Goal: Transaction & Acquisition: Purchase product/service

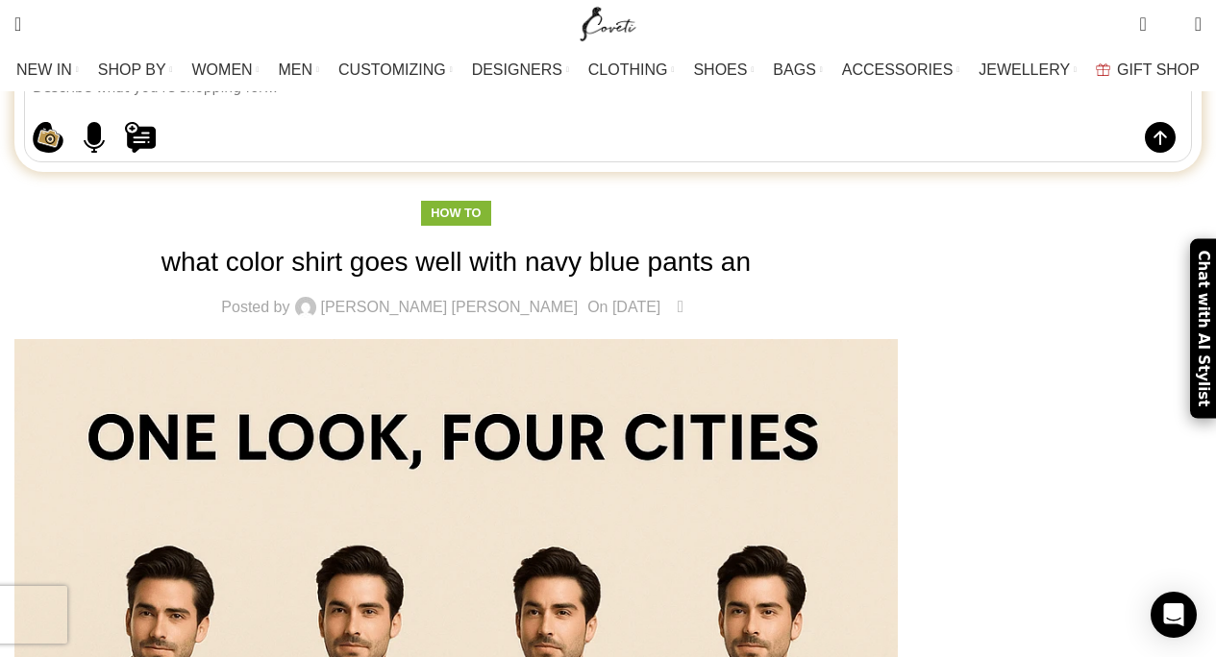
scroll to position [369, 0]
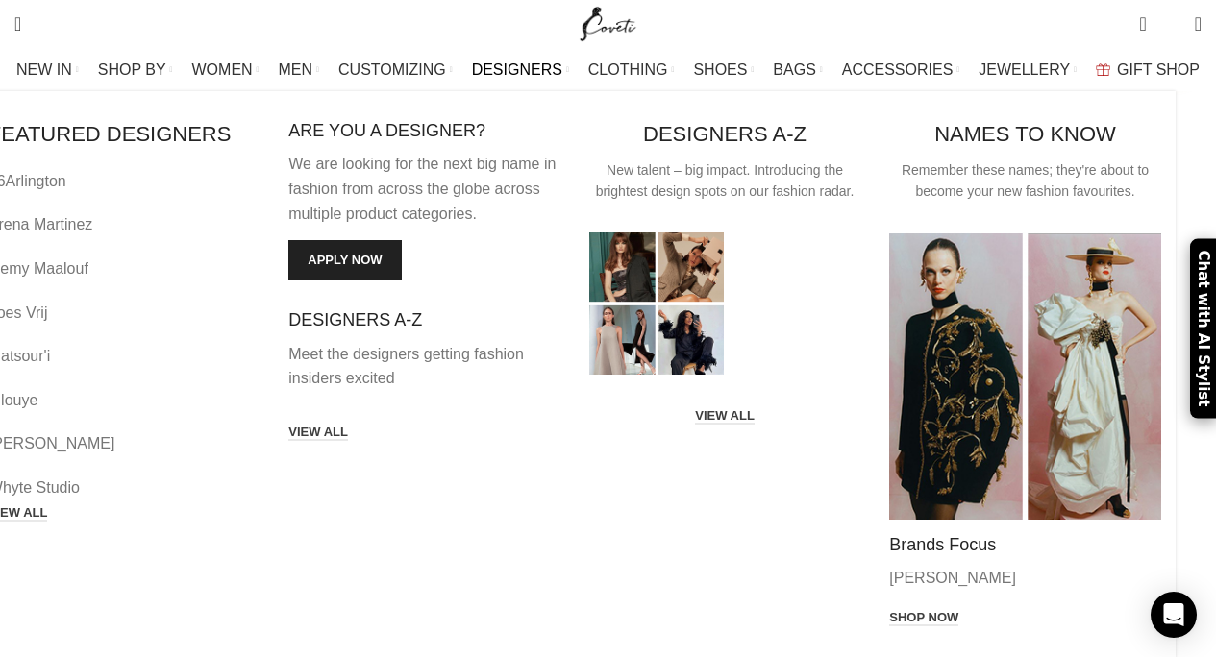
click at [541, 58] on link "DESIGNERS" at bounding box center [520, 70] width 97 height 38
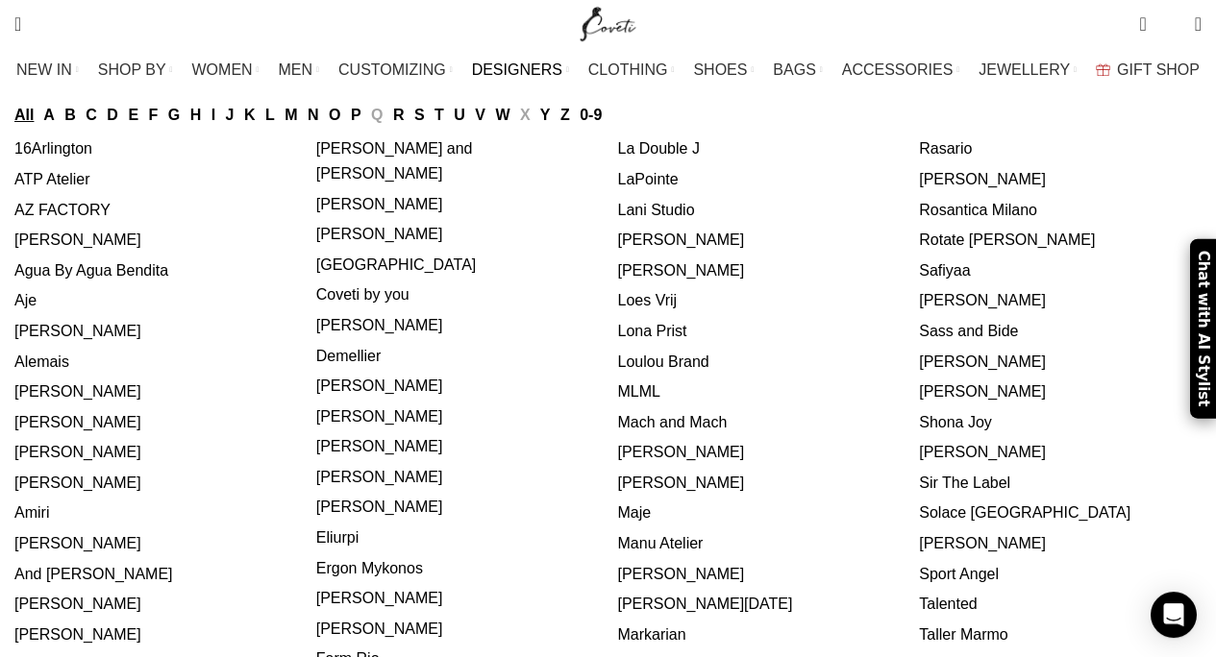
scroll to position [338, 0]
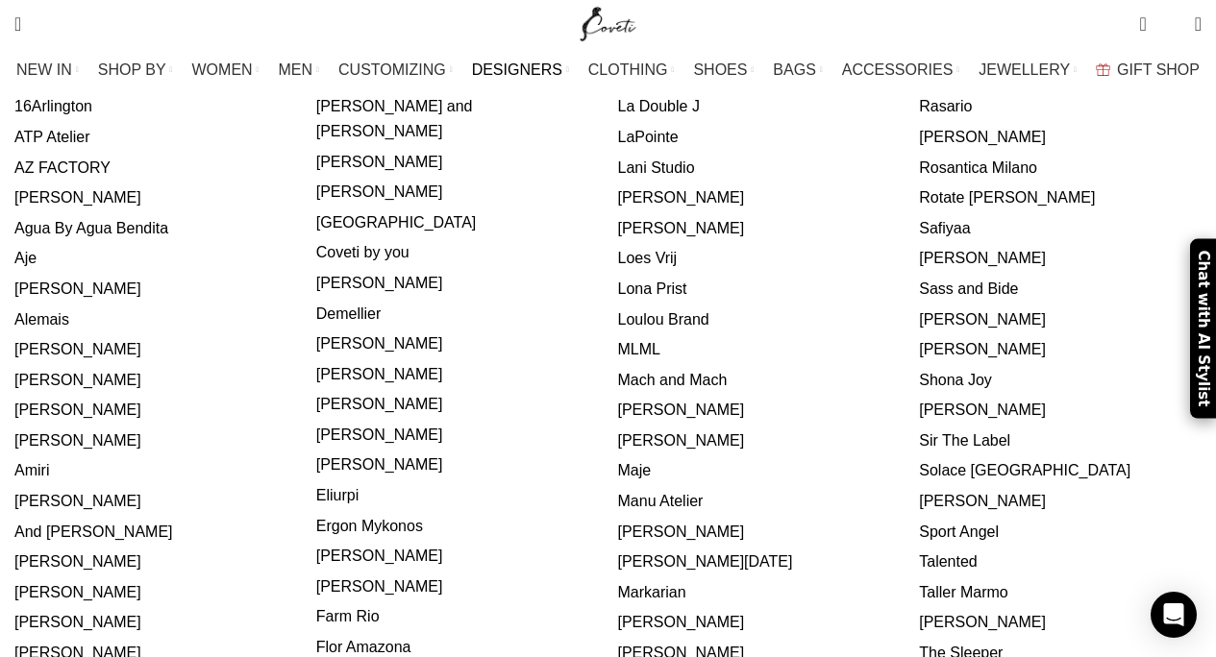
click at [658, 372] on link "Mach and Mach" at bounding box center [673, 380] width 110 height 16
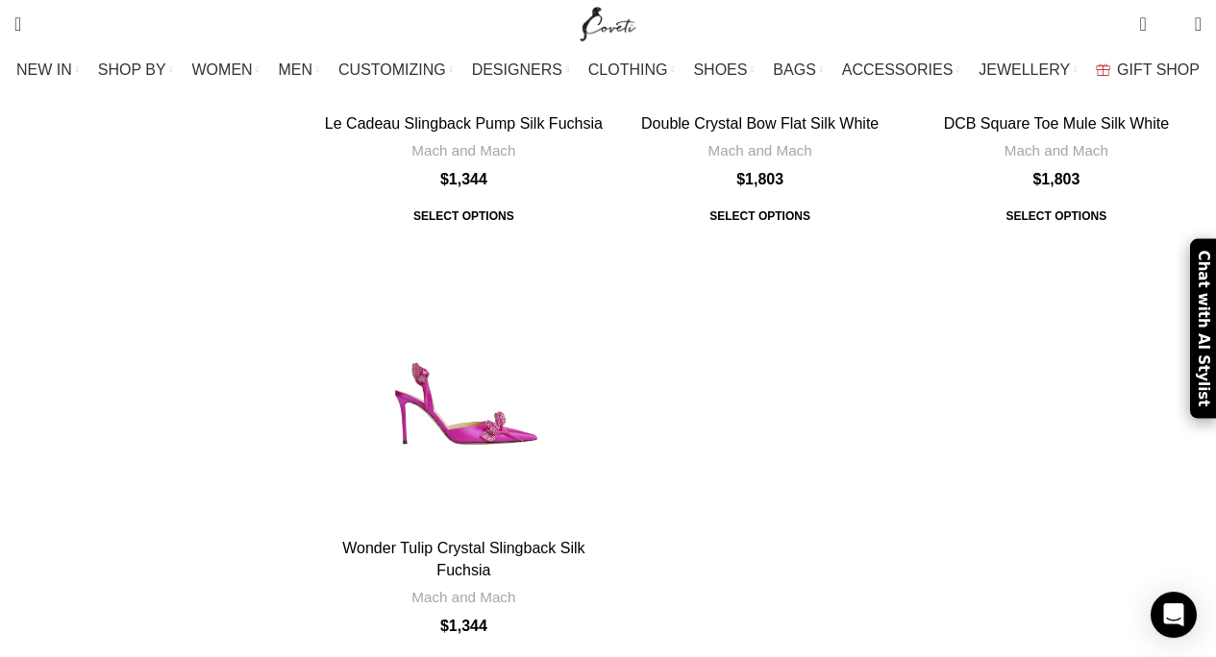
scroll to position [2214, 0]
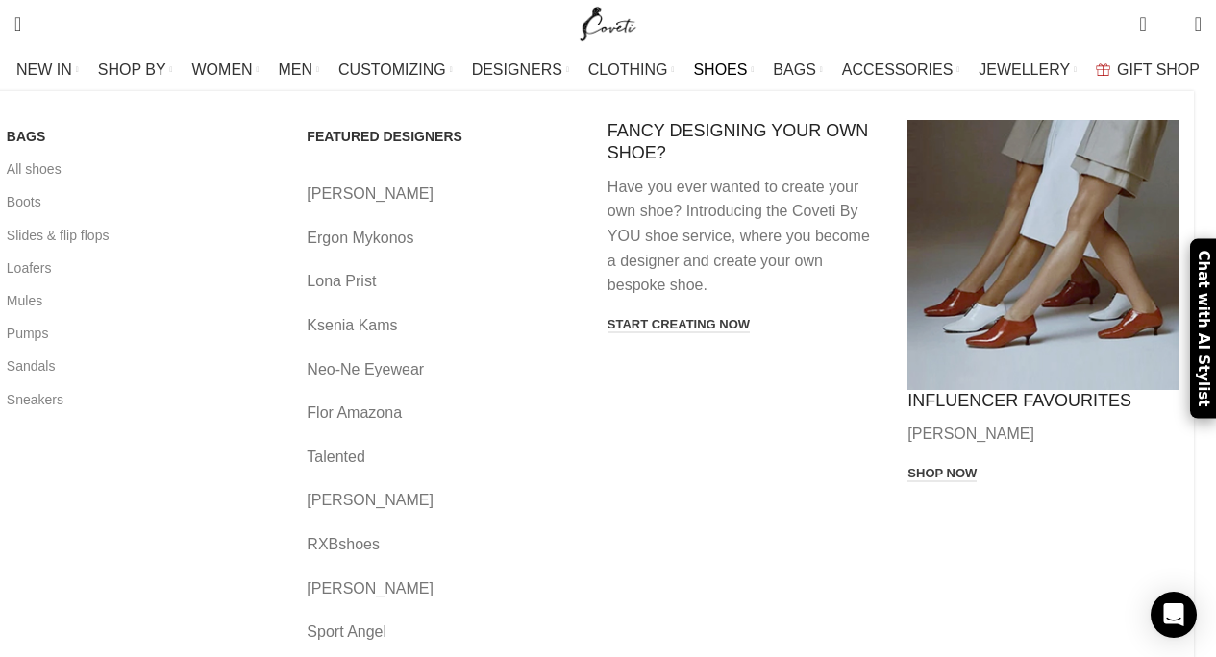
click at [701, 70] on span "SHOES" at bounding box center [720, 70] width 54 height 18
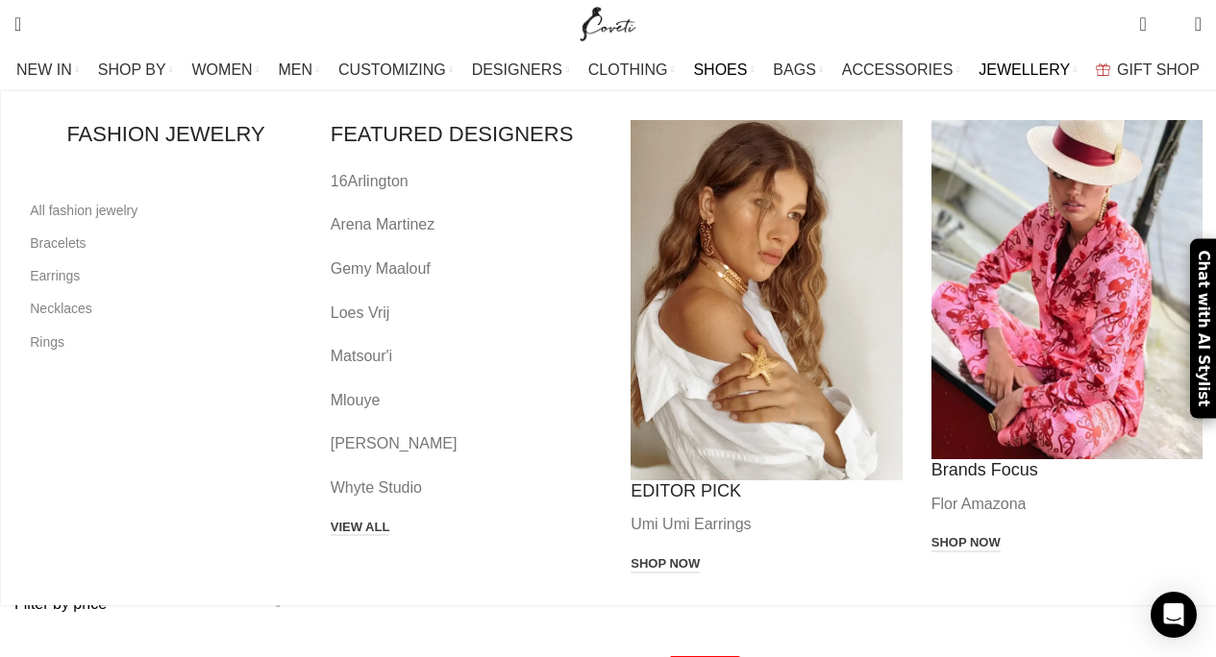
click at [775, 350] on div "Main navigation" at bounding box center [766, 300] width 272 height 360
click at [759, 337] on div "Main navigation" at bounding box center [766, 300] width 272 height 360
click at [719, 287] on div "Main navigation" at bounding box center [766, 300] width 272 height 360
click at [741, 352] on div "Main navigation" at bounding box center [766, 300] width 272 height 360
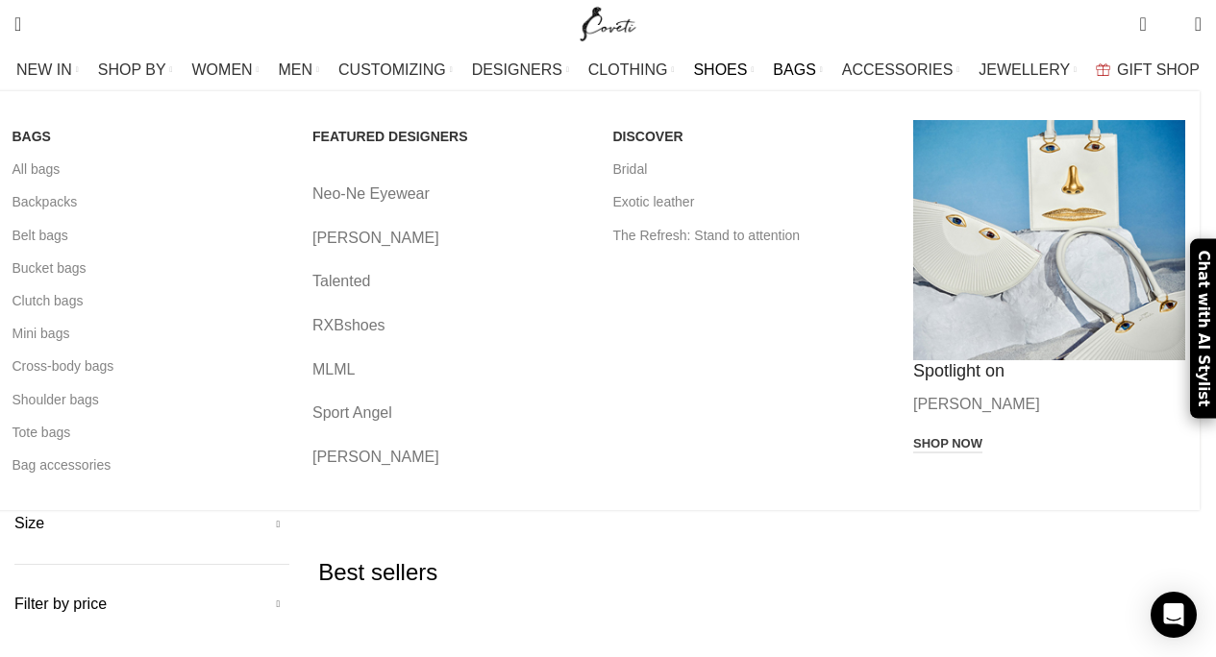
click at [1073, 197] on link "Banner link" at bounding box center [1049, 240] width 272 height 240
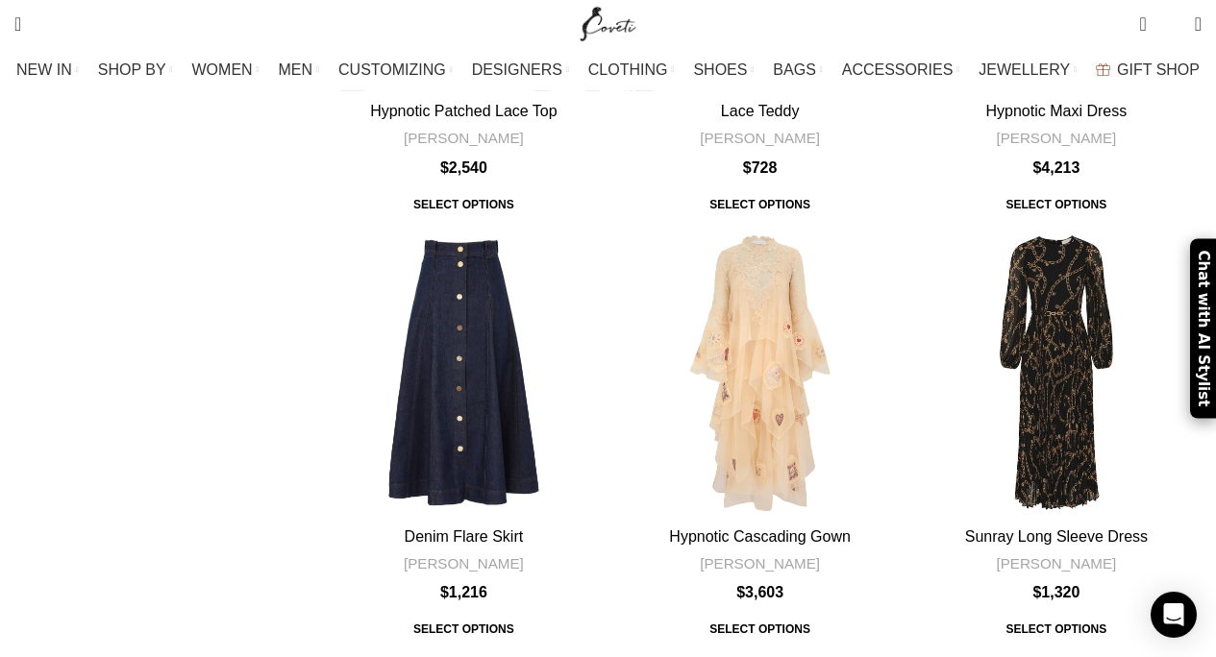
scroll to position [4351, 0]
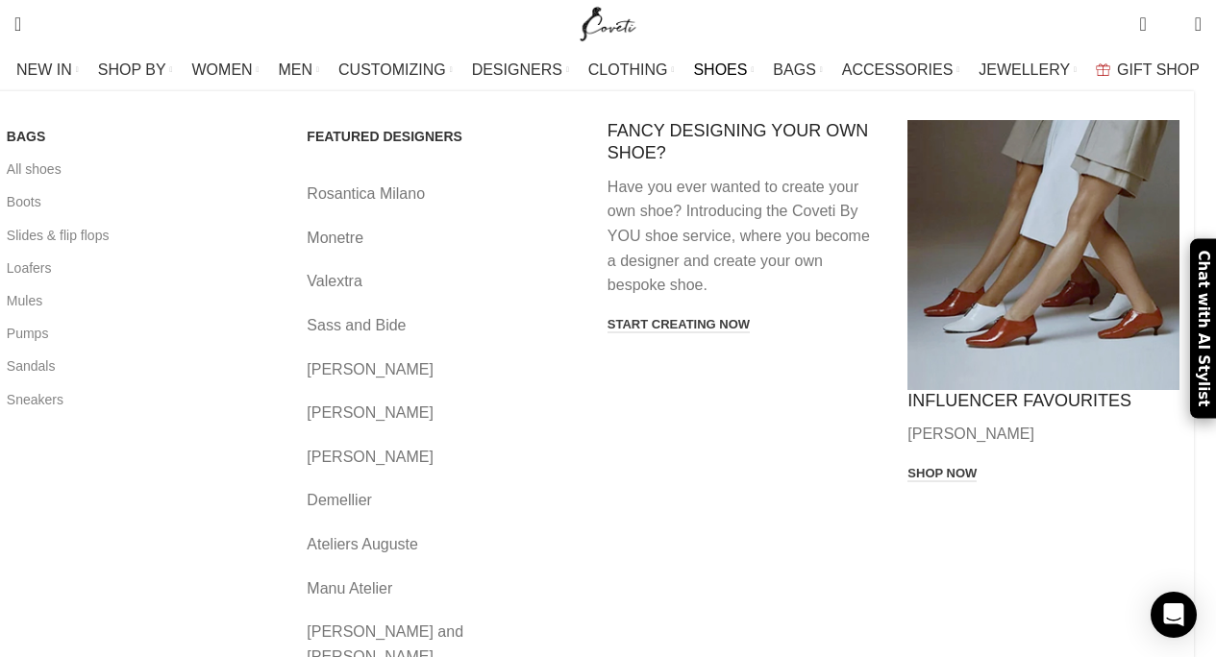
click at [708, 67] on span "SHOES" at bounding box center [720, 70] width 54 height 18
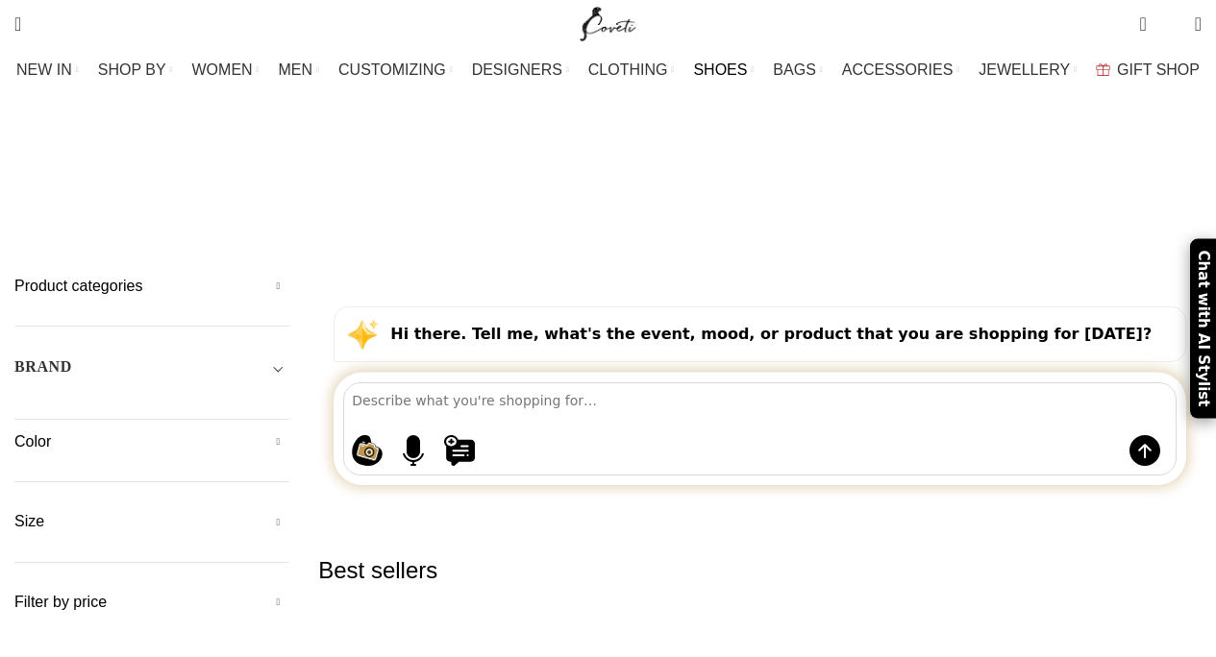
click at [723, 69] on span "SHOES" at bounding box center [720, 70] width 54 height 18
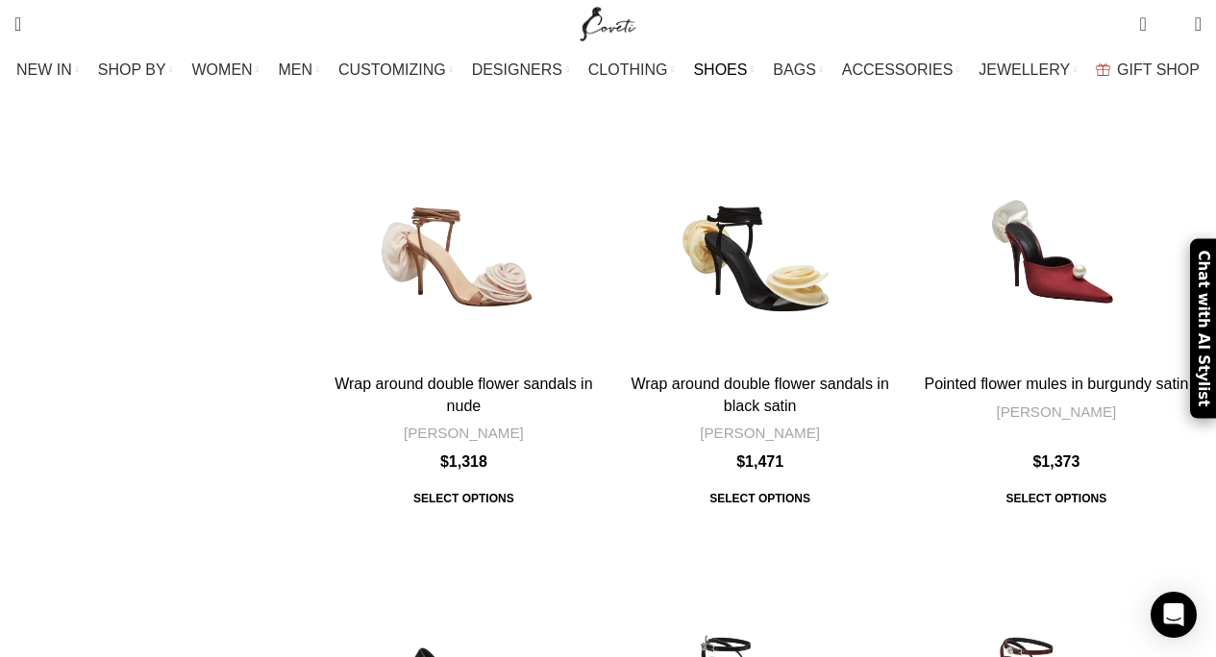
scroll to position [3813, 0]
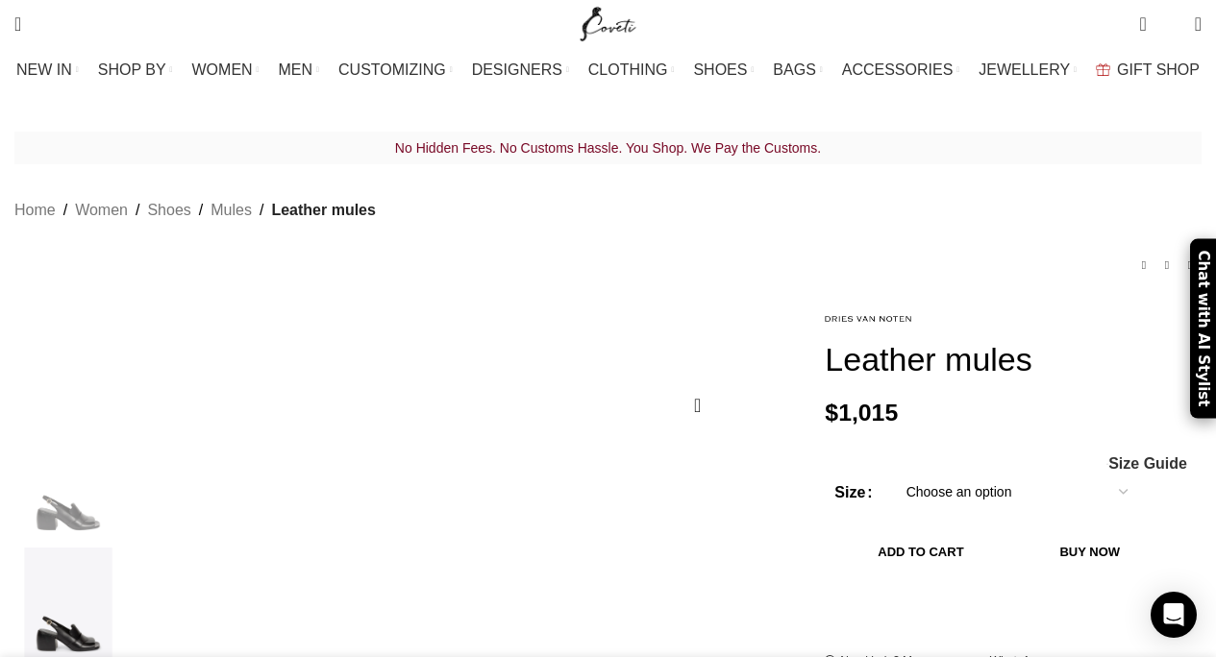
click at [98, 487] on img "1 / 4" at bounding box center [68, 483] width 117 height 112
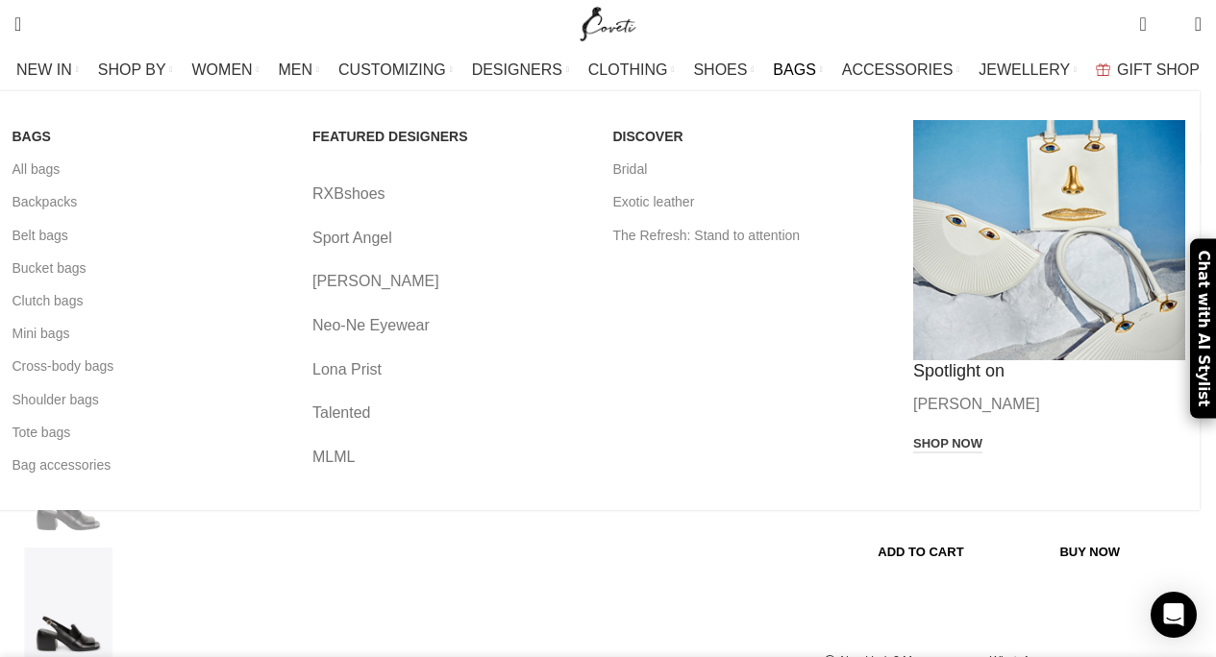
click at [783, 64] on span "BAGS" at bounding box center [794, 70] width 42 height 18
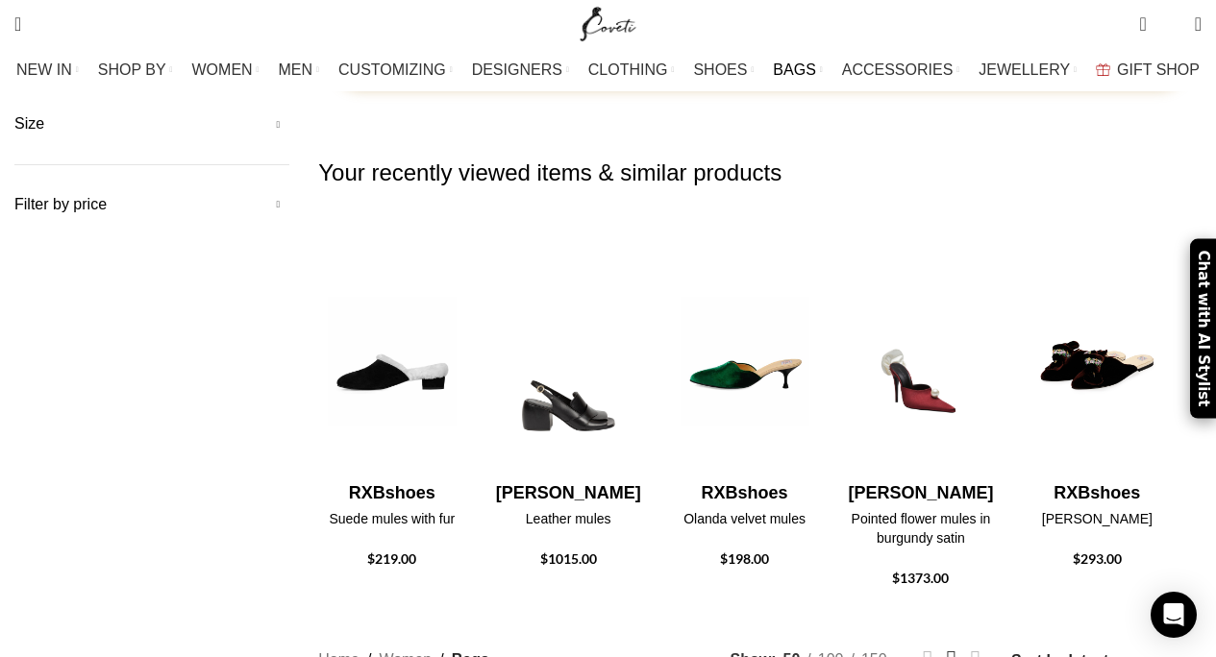
scroll to position [77, 0]
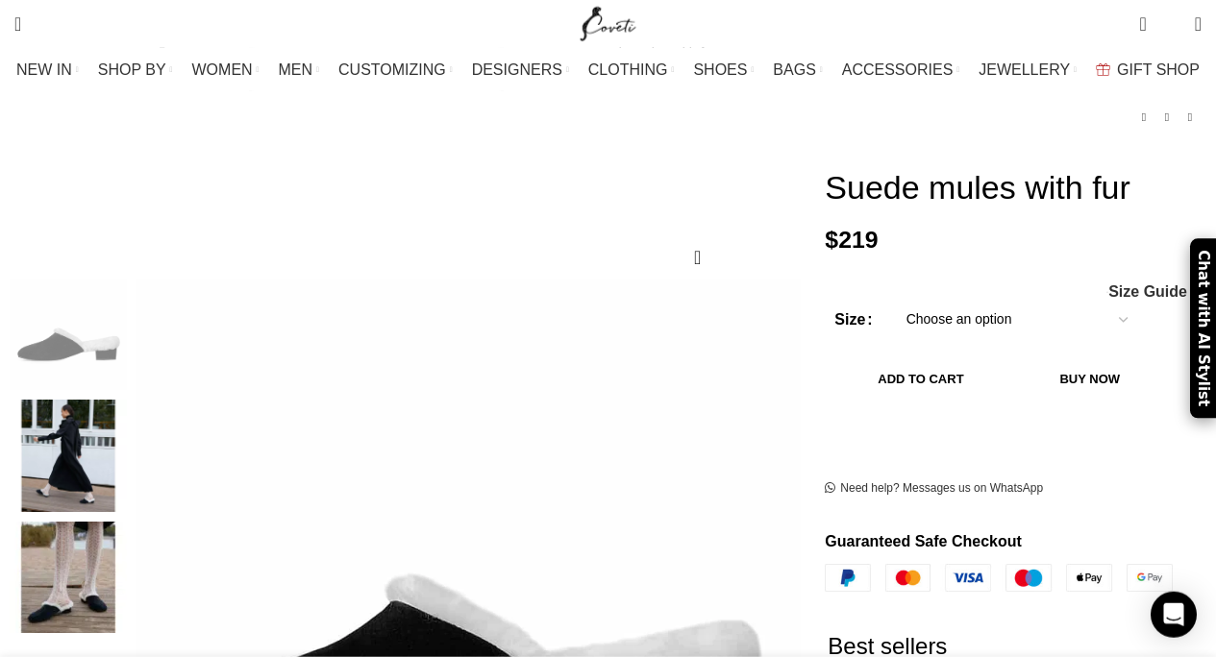
scroll to position [138, 0]
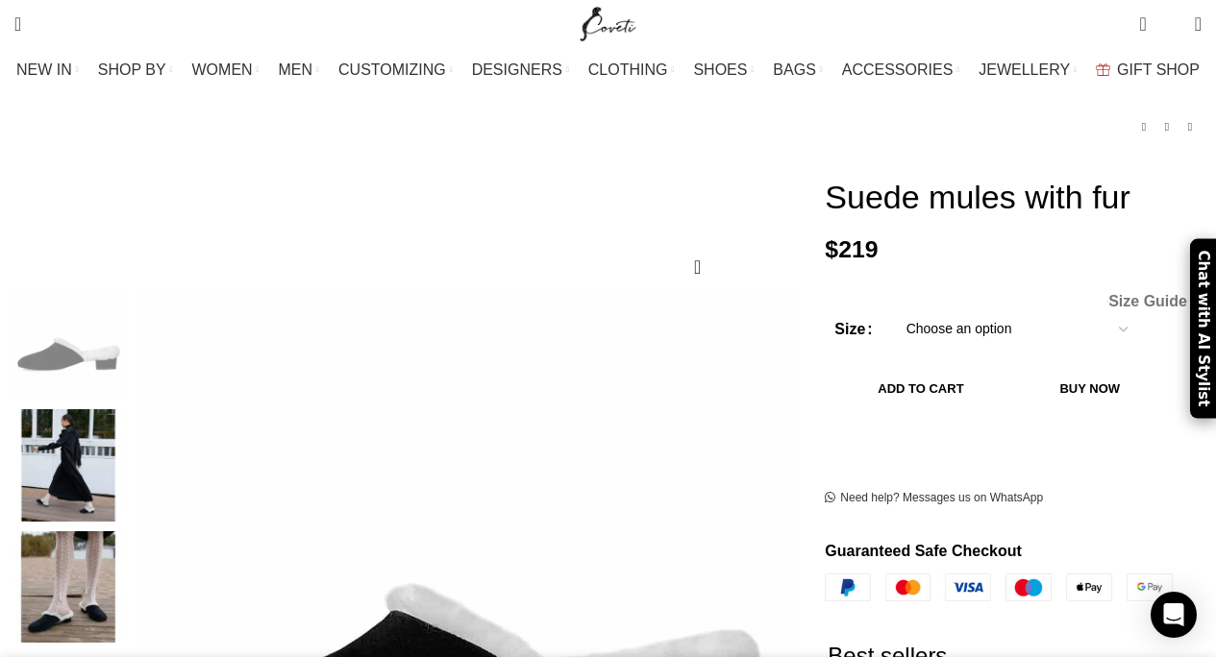
click at [1146, 294] on span "Size Guide" at bounding box center [1147, 301] width 79 height 15
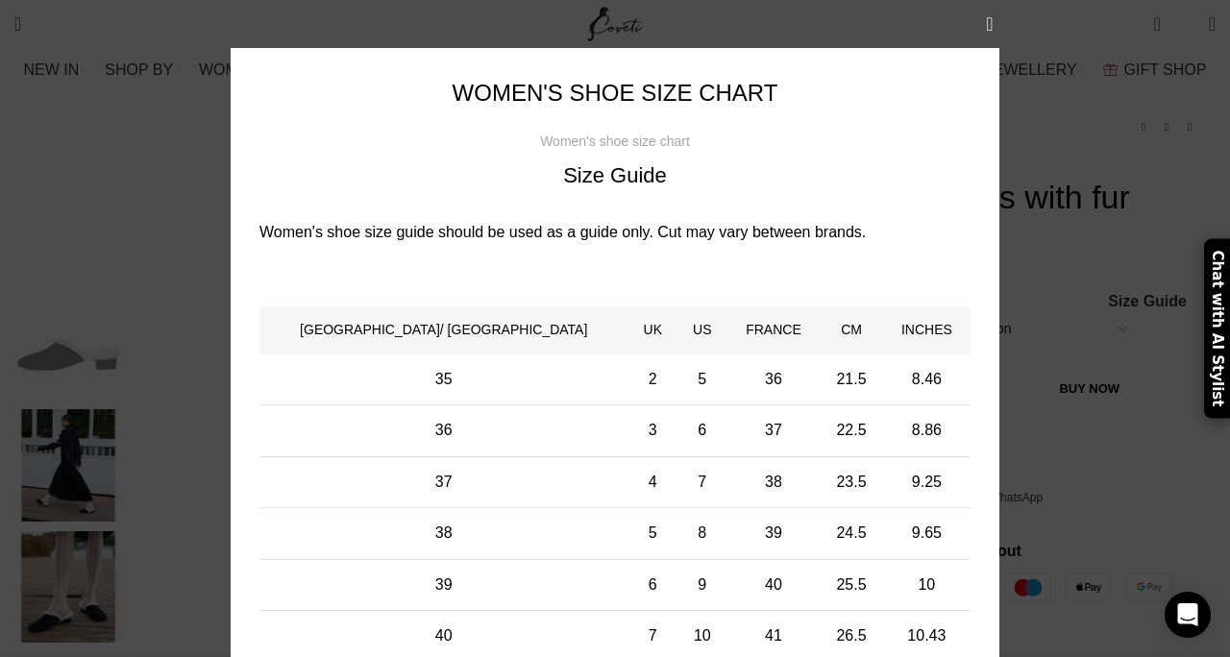
click at [1060, 180] on div "× Women's shoe size chart Women's shoe size chart Size Guide Women's shoe size …" at bounding box center [614, 395] width 1201 height 791
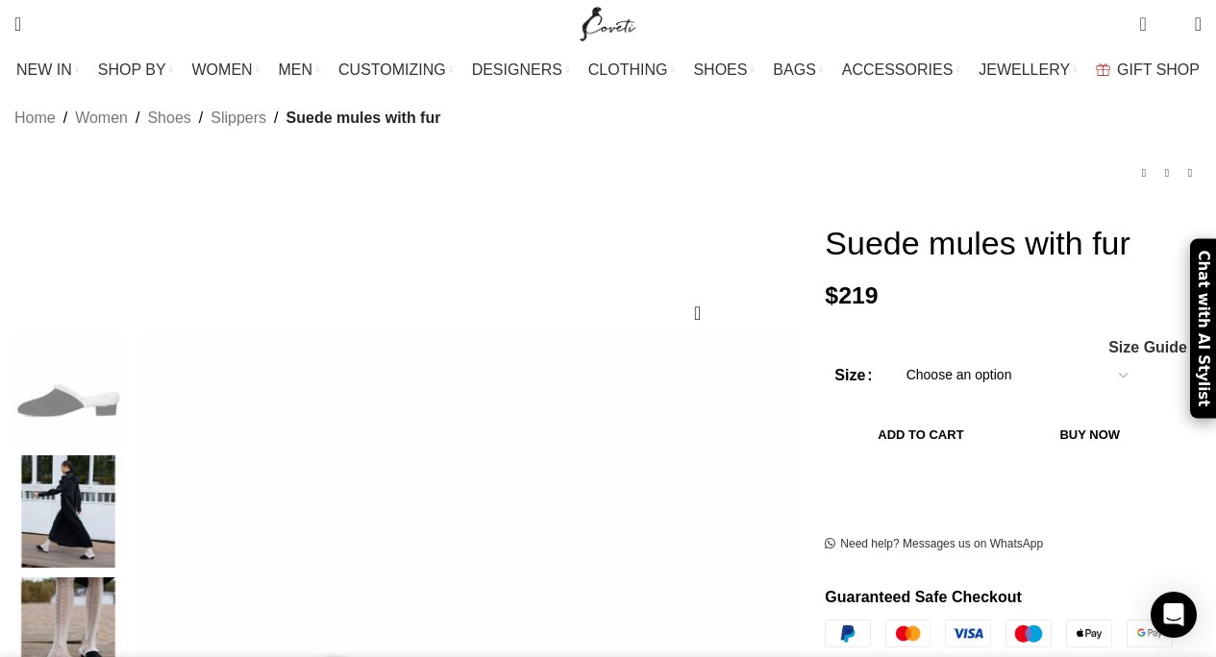
scroll to position [0, 0]
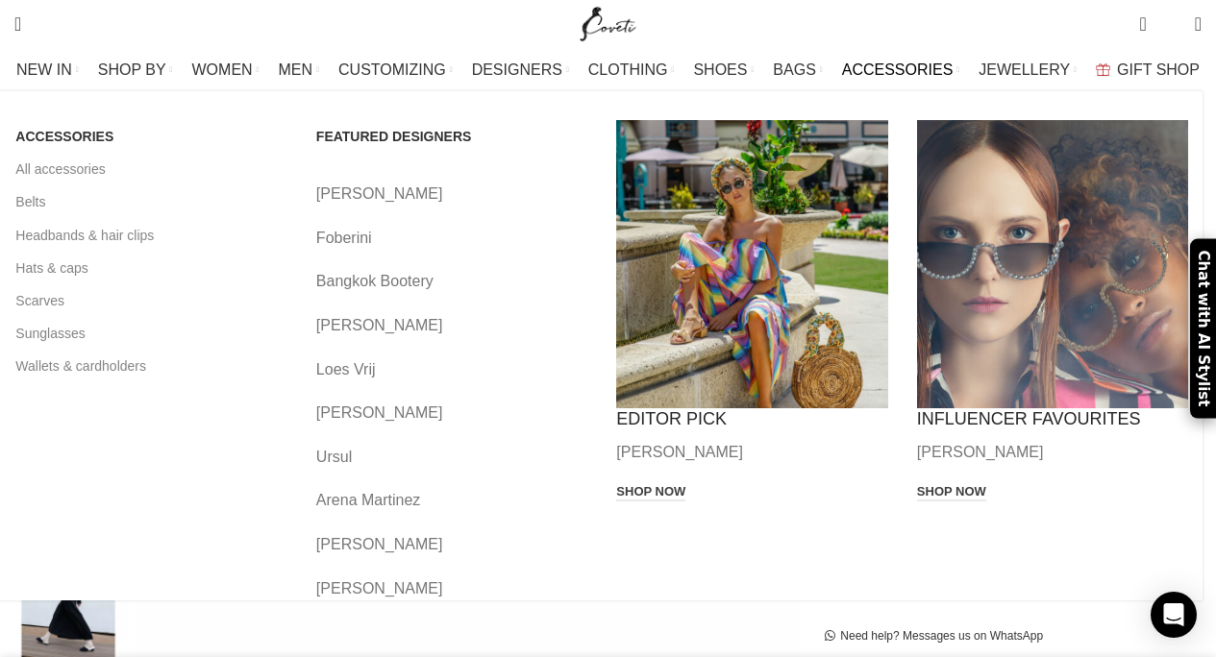
click at [892, 66] on span "ACCESSORIES" at bounding box center [897, 70] width 111 height 18
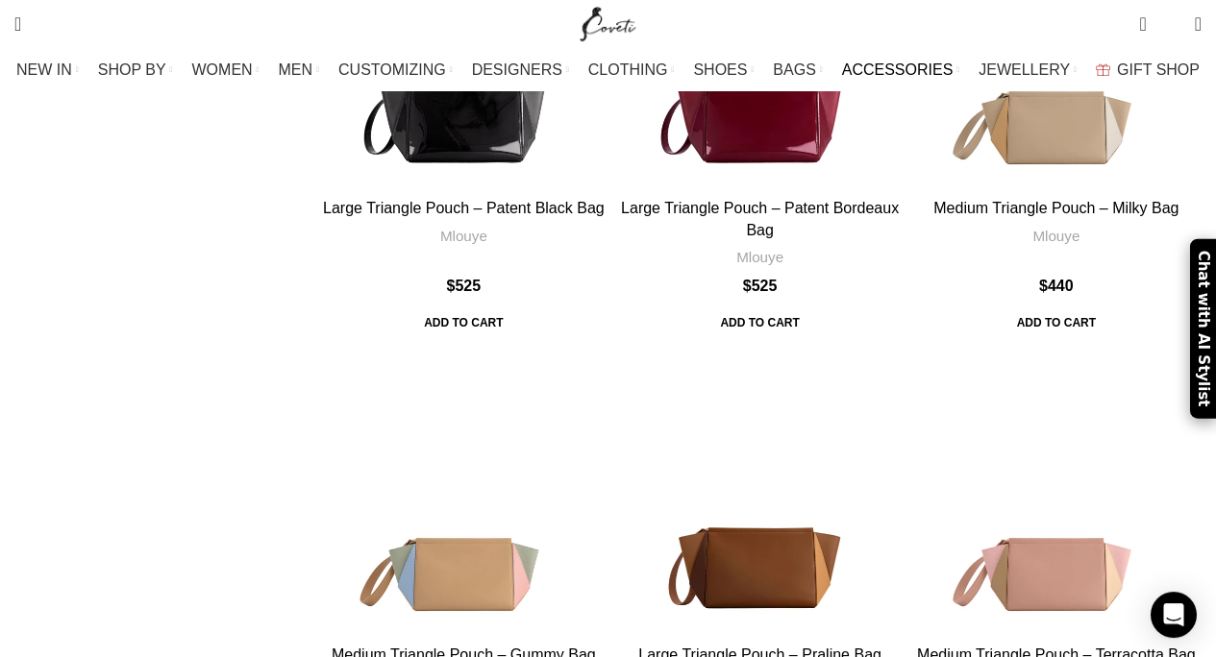
scroll to position [6765, 0]
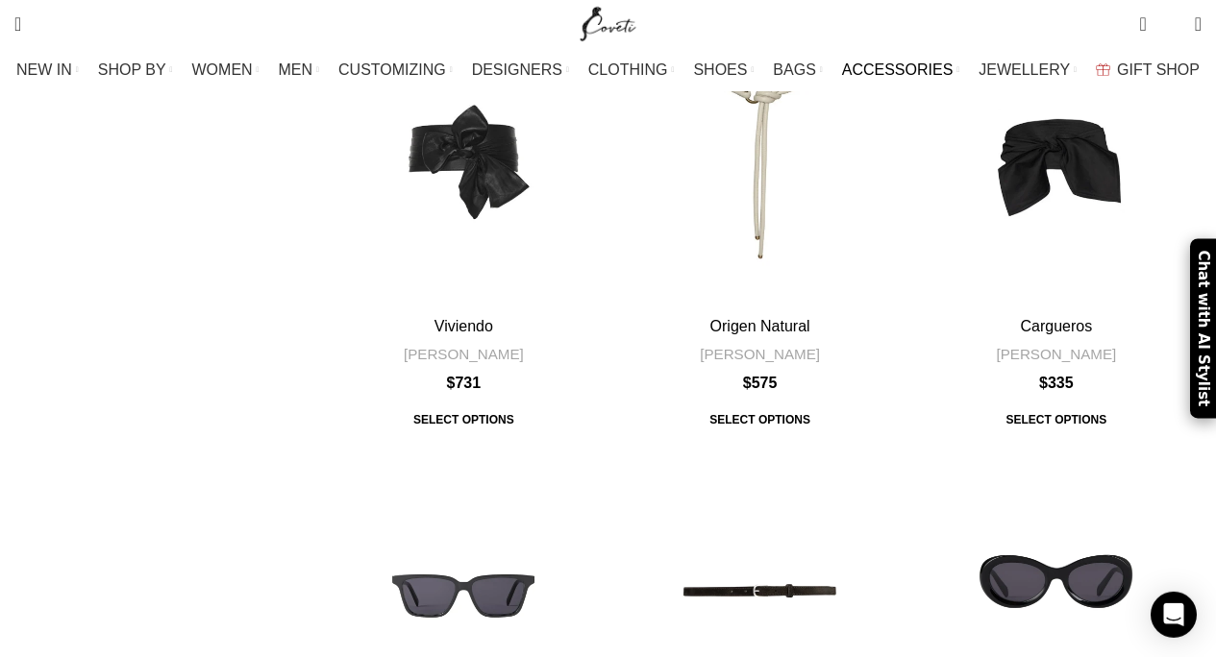
scroll to position [1598, 0]
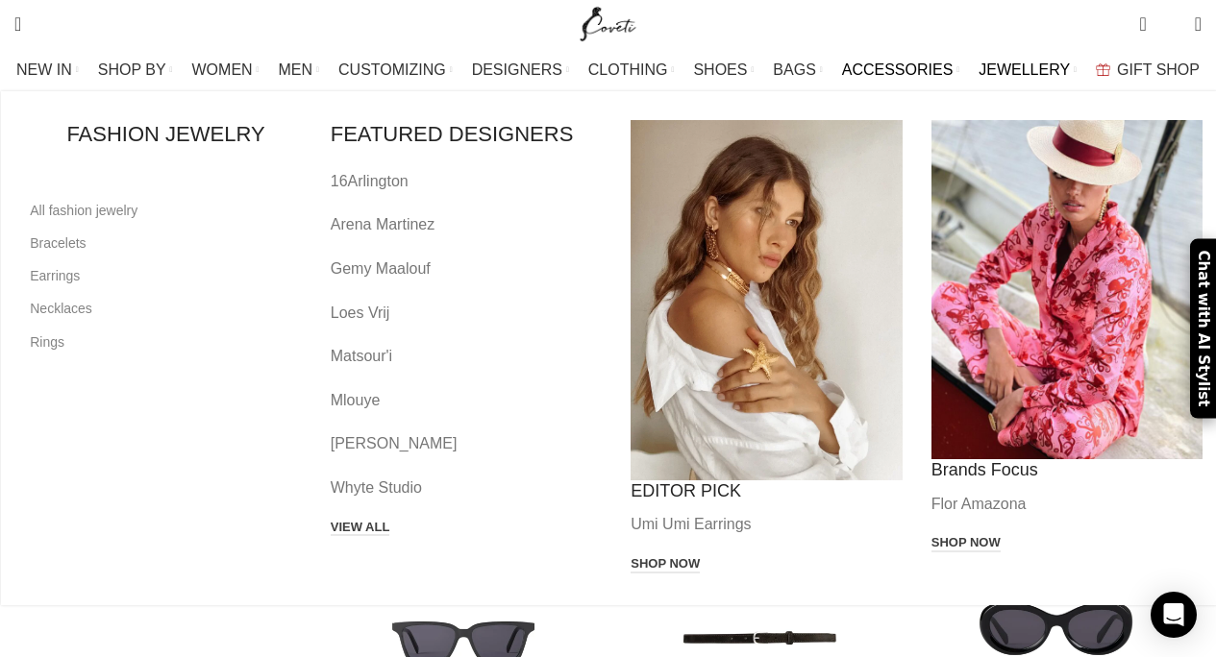
click at [1015, 62] on span "JEWELLERY" at bounding box center [1023, 70] width 91 height 18
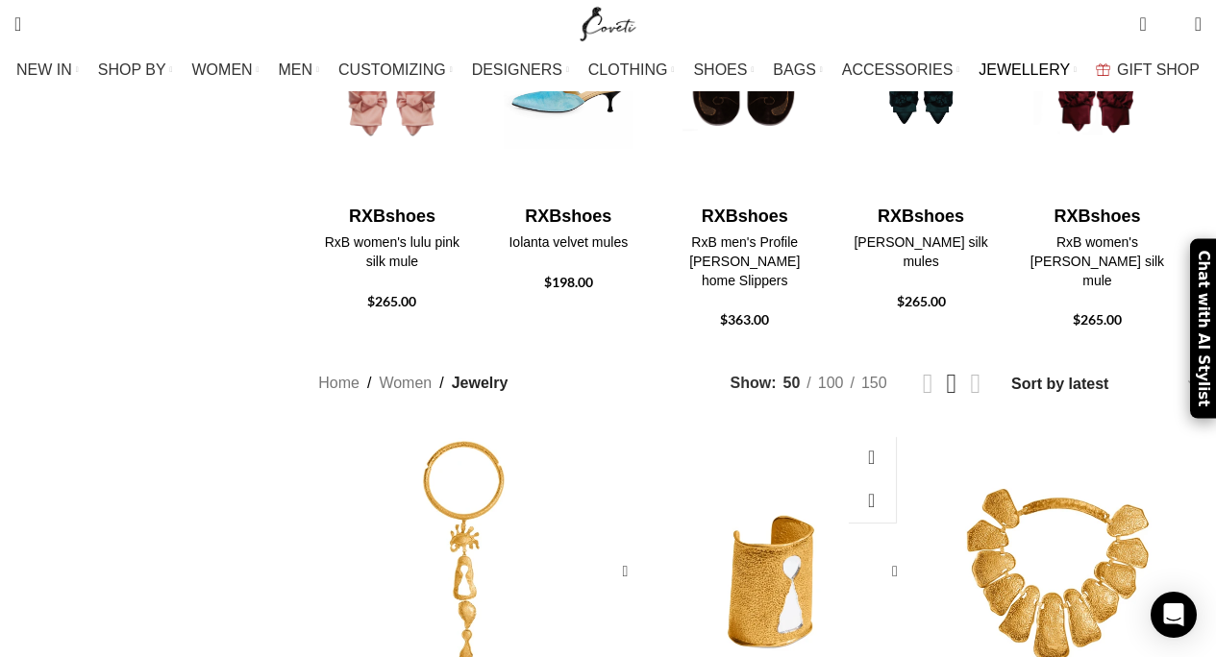
scroll to position [384, 0]
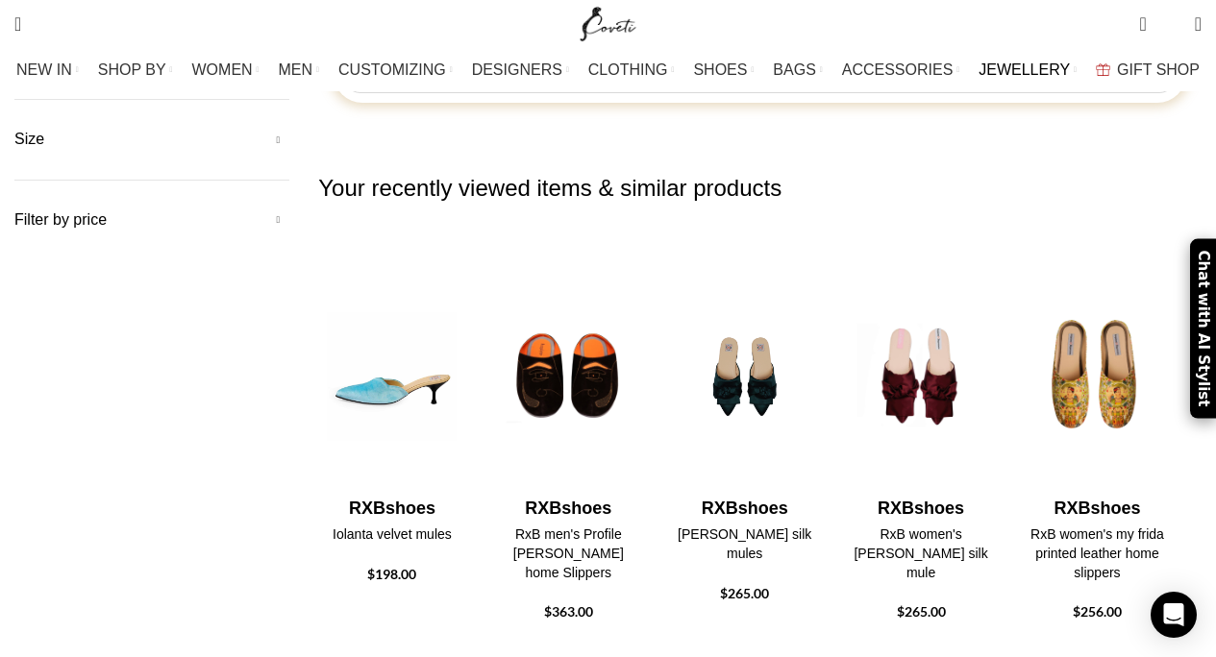
select select "price"
click option "Sort by price: low to high" at bounding box center [0, 0] width 0 height 0
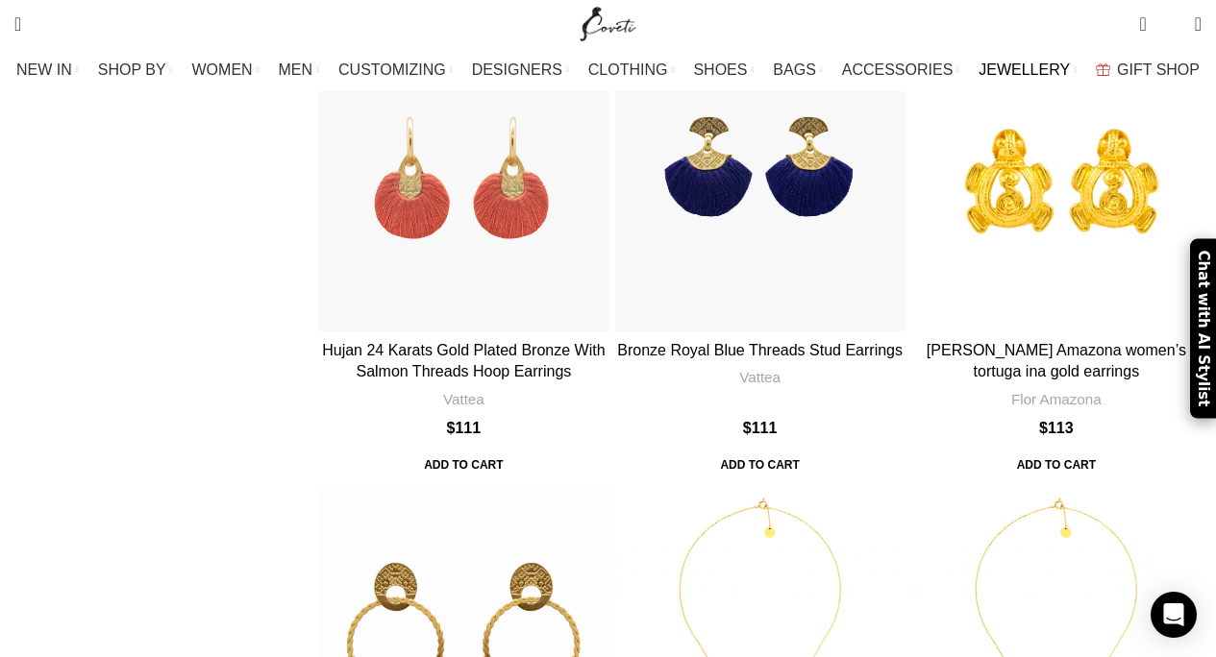
scroll to position [2644, 0]
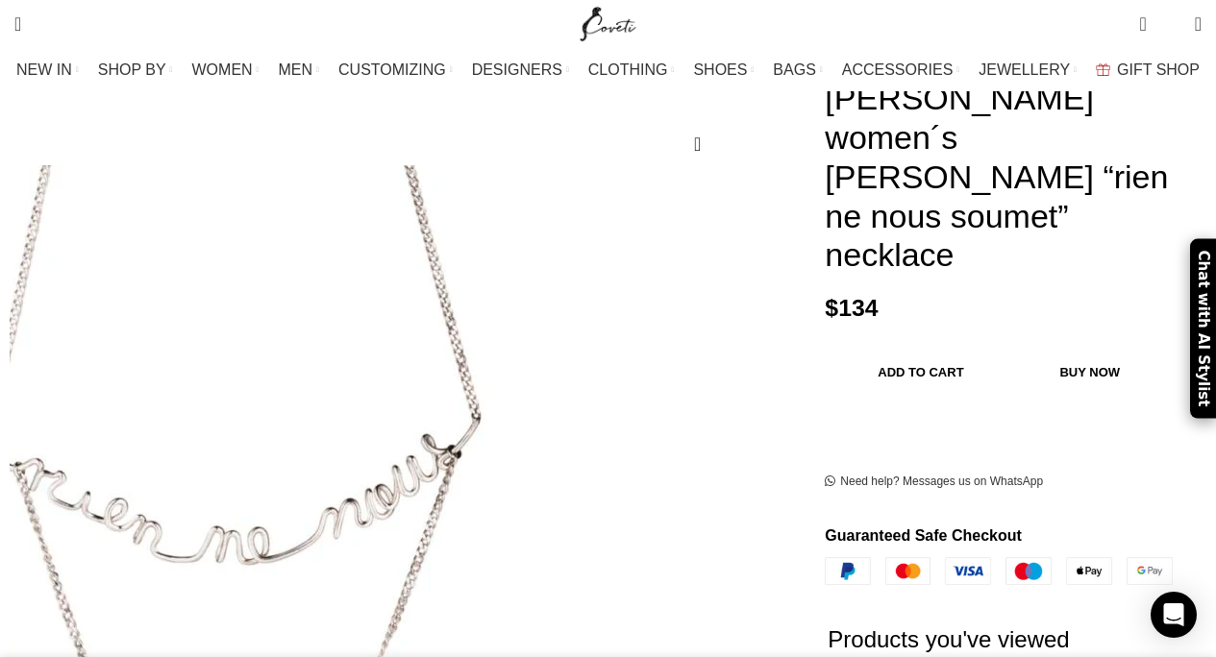
scroll to position [61, 0]
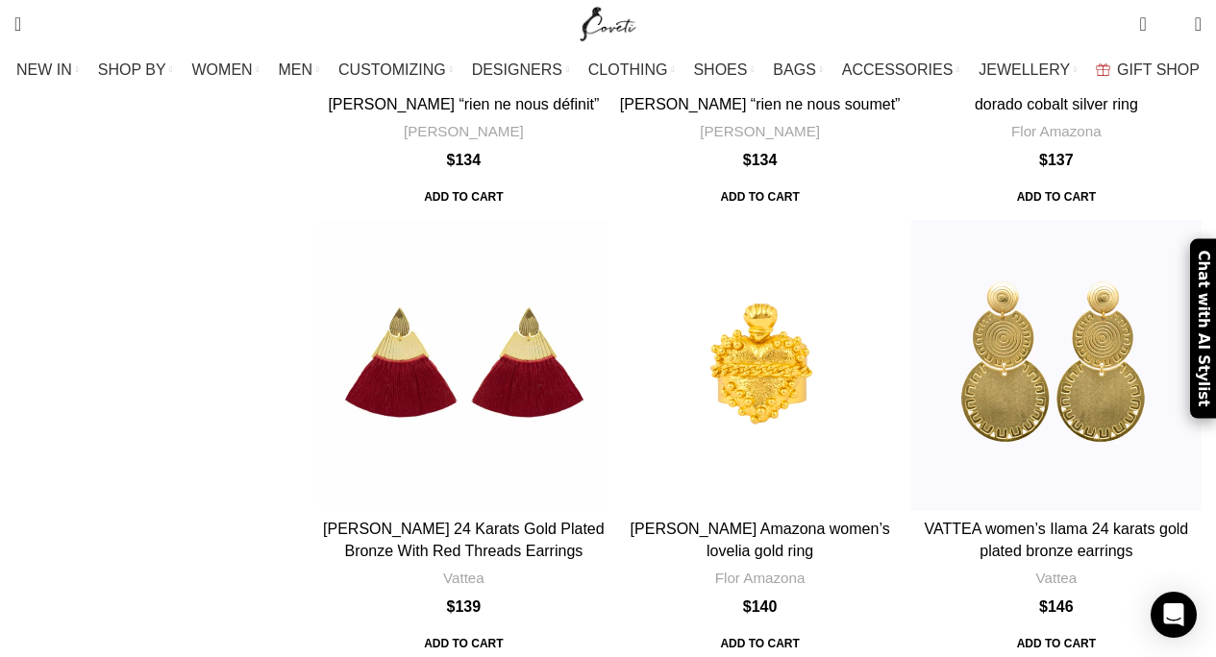
scroll to position [4674, 0]
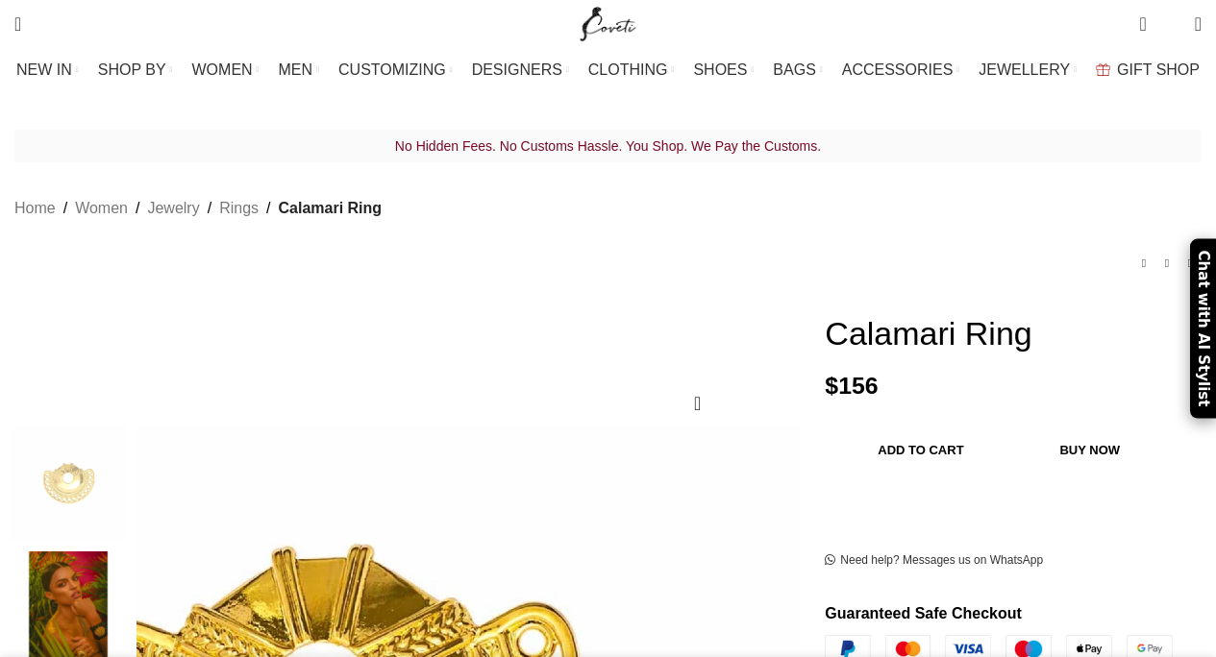
scroll to position [384, 0]
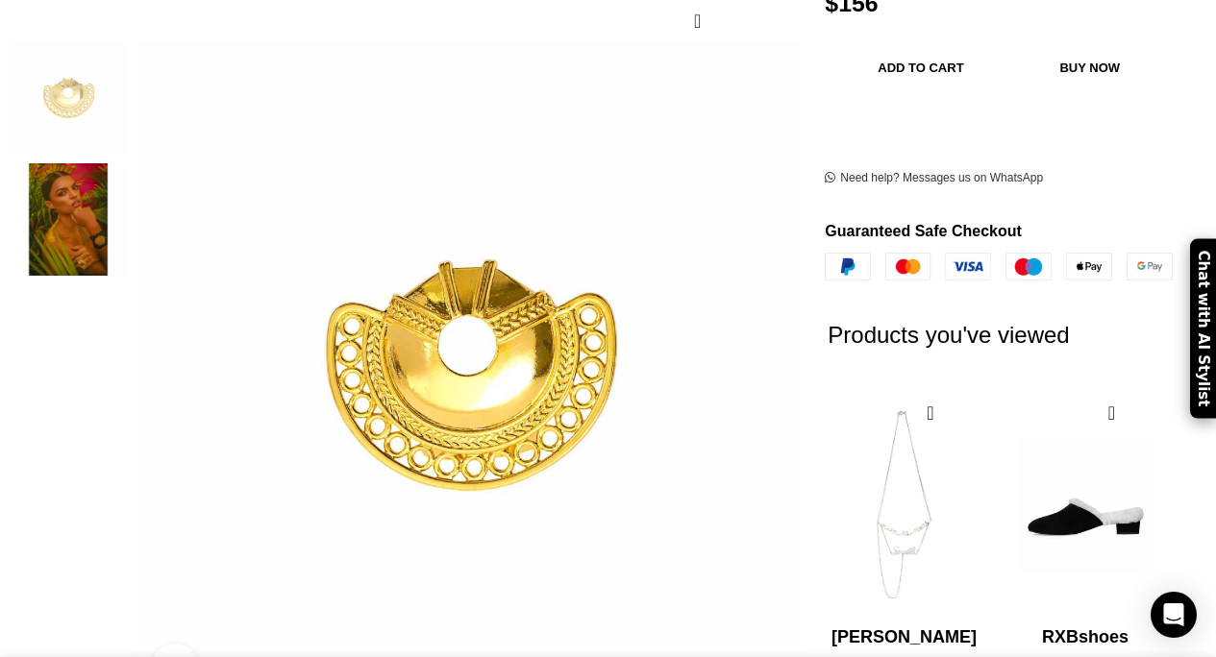
click at [80, 195] on img "2 / 2" at bounding box center [68, 219] width 117 height 112
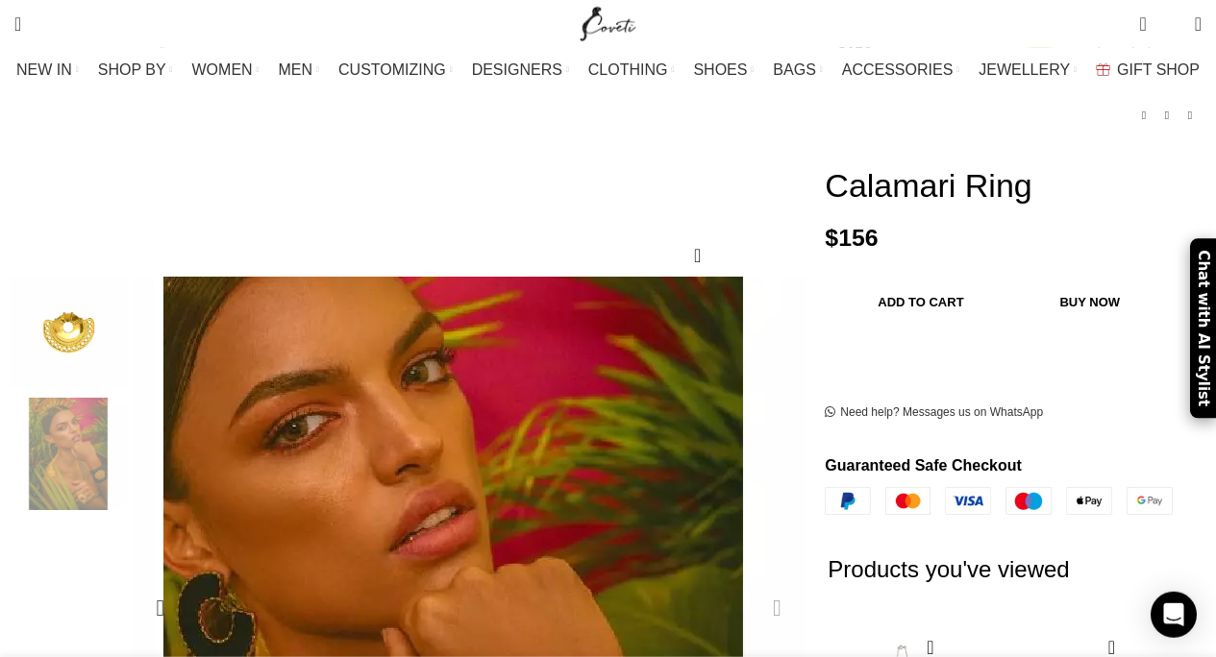
scroll to position [108, 0]
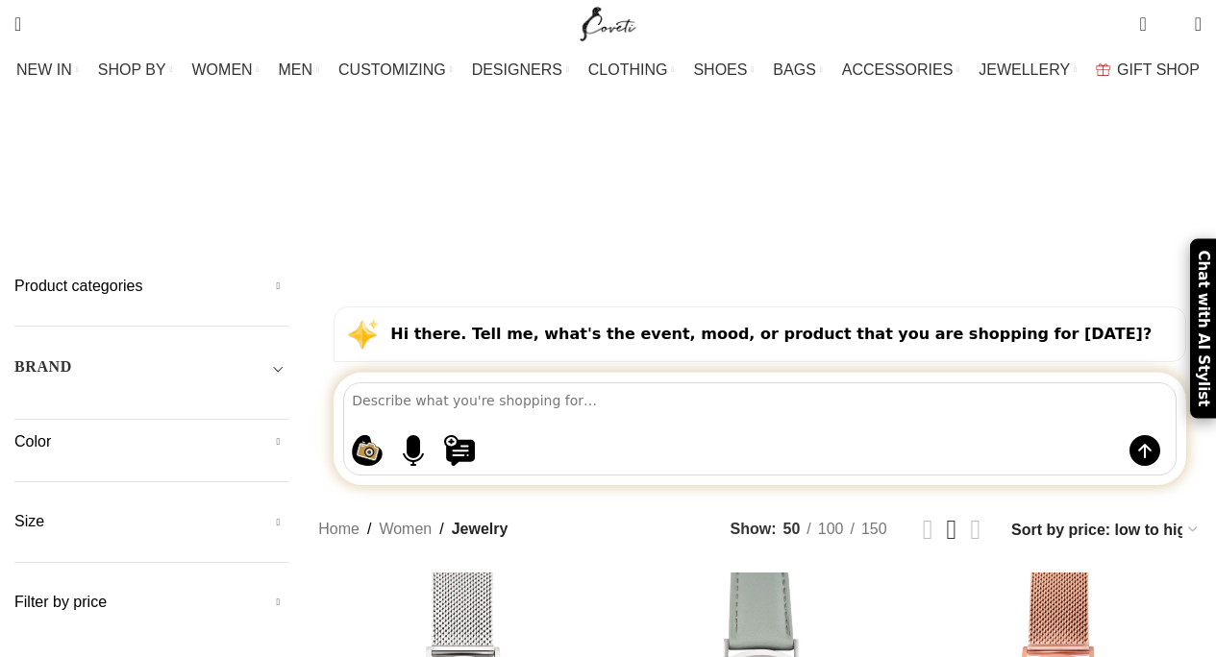
scroll to position [4674, 0]
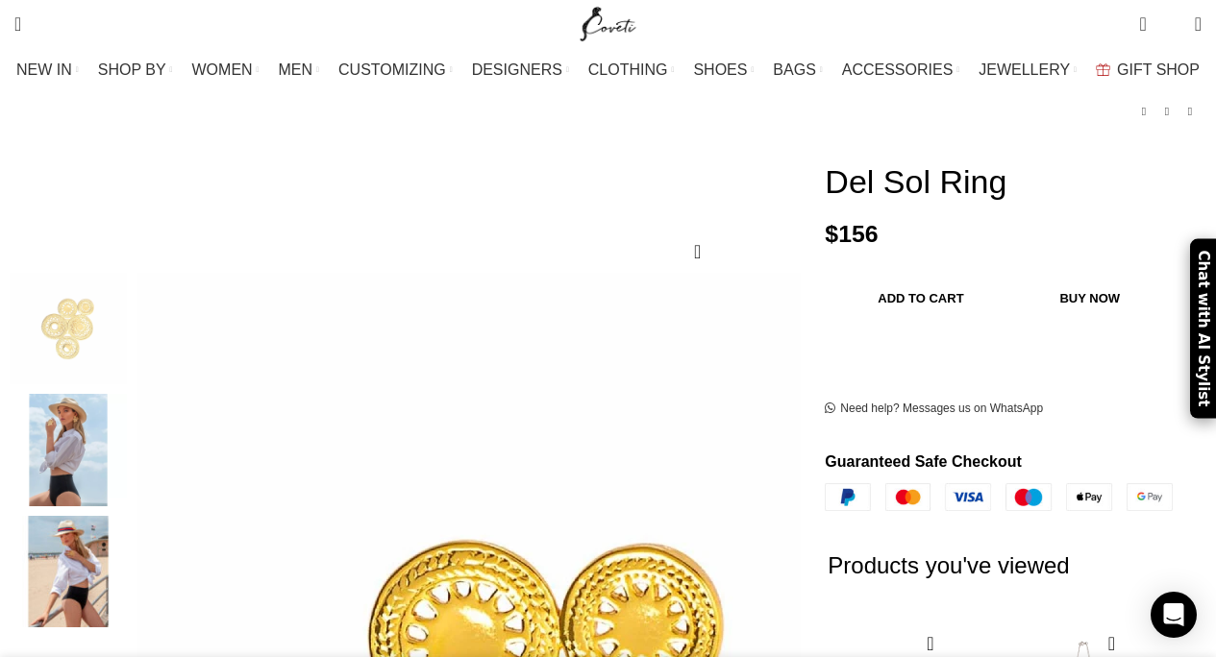
scroll to position [231, 0]
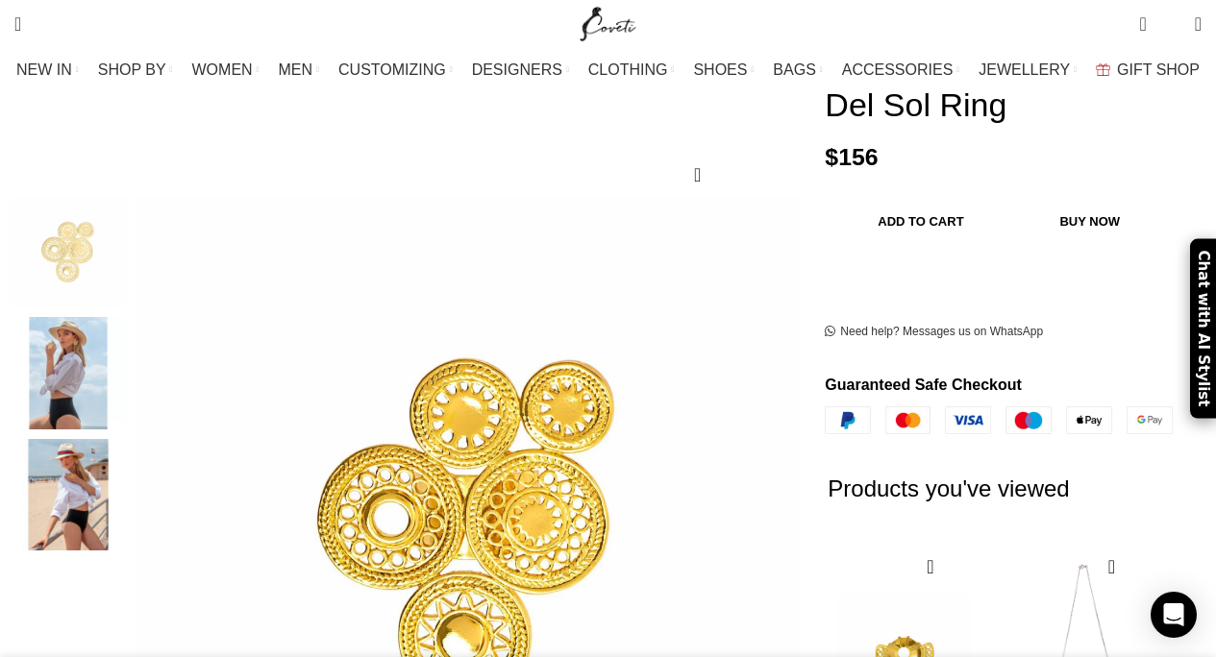
click at [109, 332] on img "2 / 3" at bounding box center [68, 373] width 117 height 112
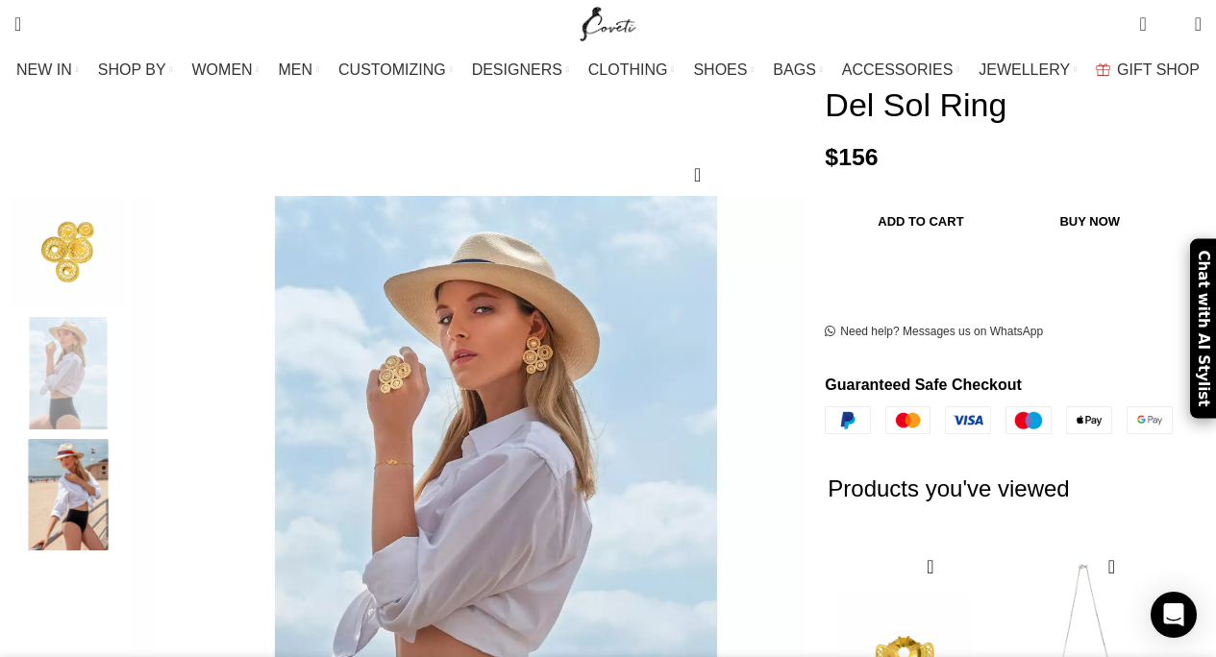
click at [102, 454] on img "3 / 3" at bounding box center [68, 495] width 117 height 112
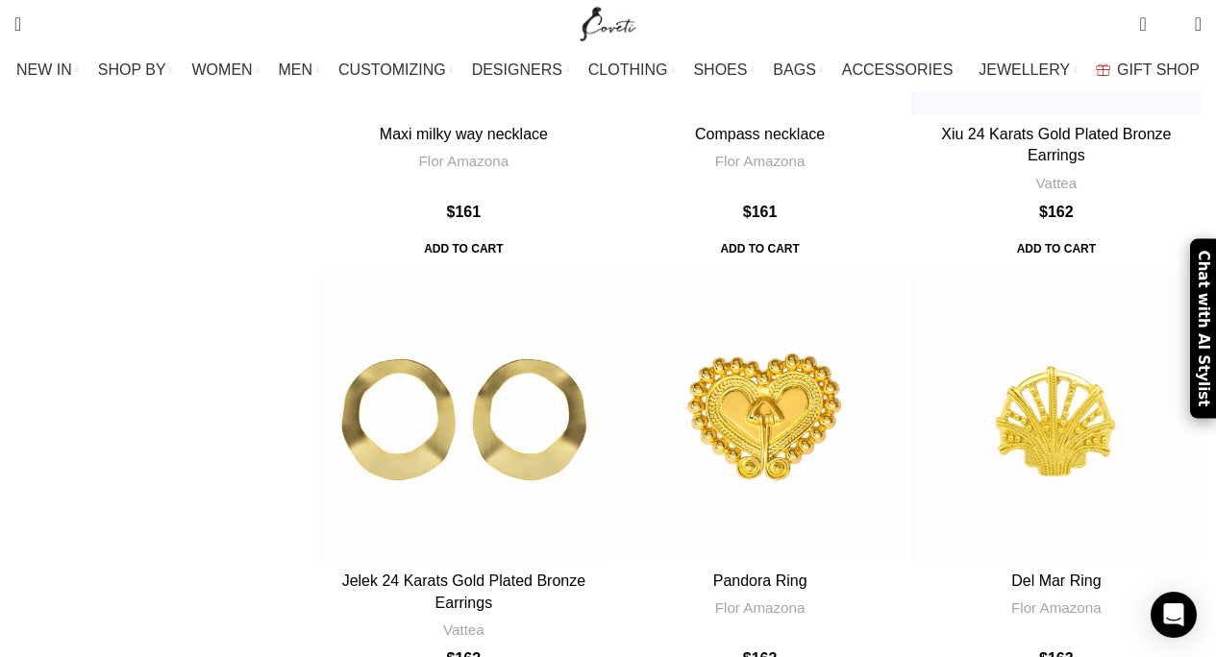
scroll to position [7072, 0]
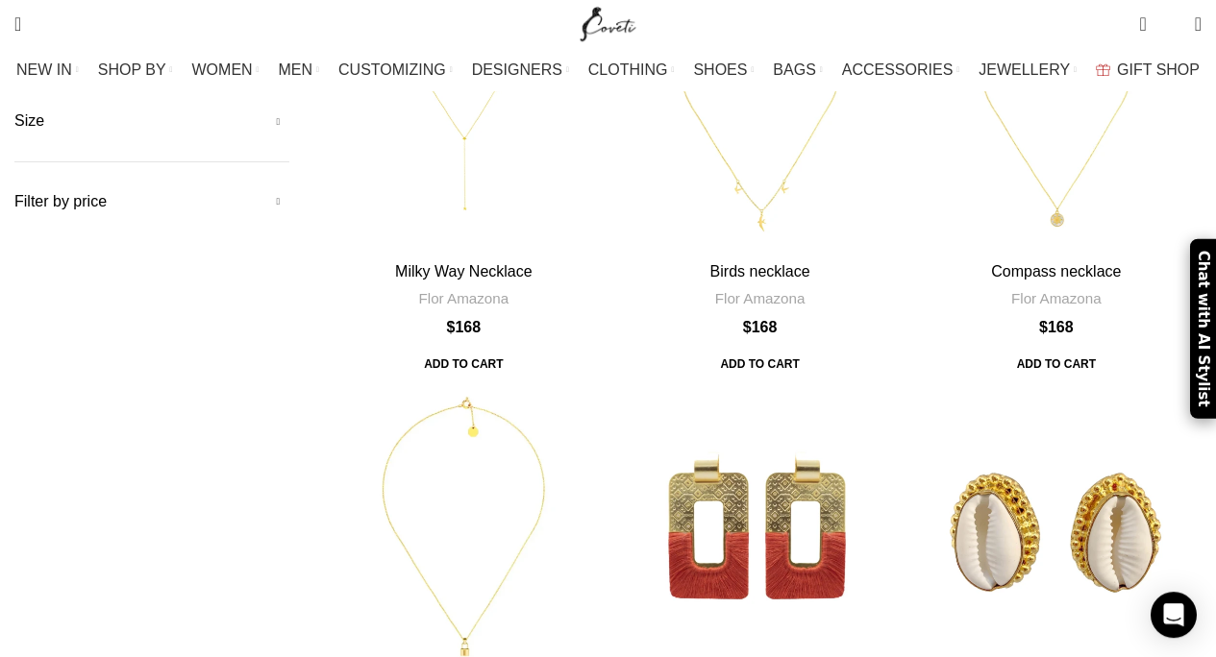
scroll to position [401, 0]
